Goal: Find specific page/section: Find specific page/section

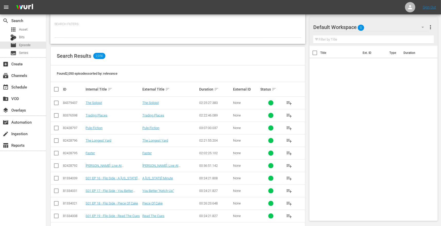
scroll to position [63, 0]
click at [30, 27] on div "apps Asset" at bounding box center [23, 29] width 46 height 7
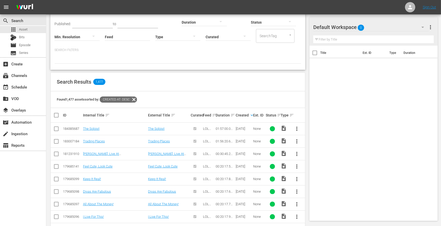
scroll to position [41, 0]
